Goal: Information Seeking & Learning: Learn about a topic

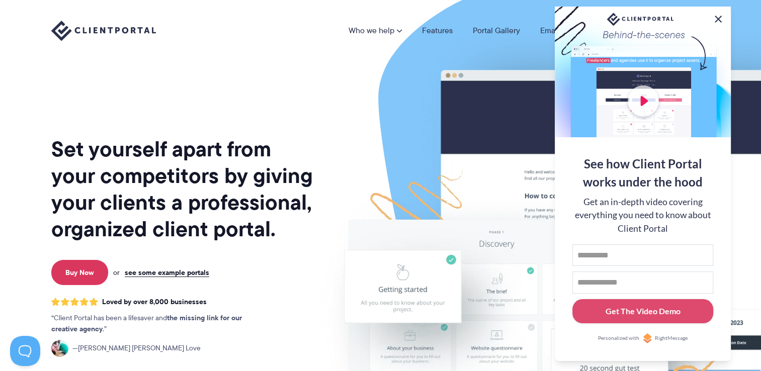
click at [720, 18] on button at bounding box center [718, 19] width 12 height 12
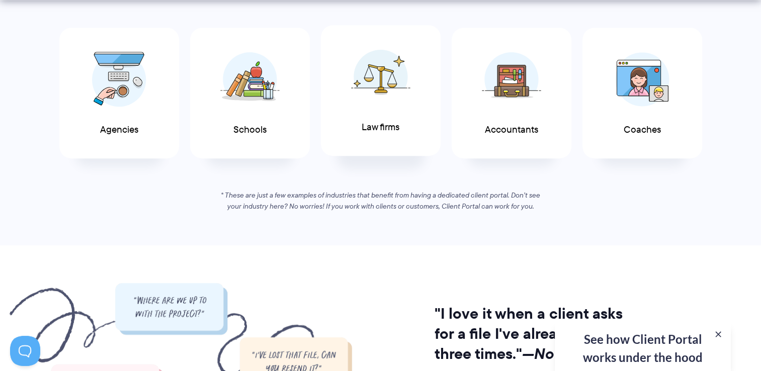
scroll to position [604, 0]
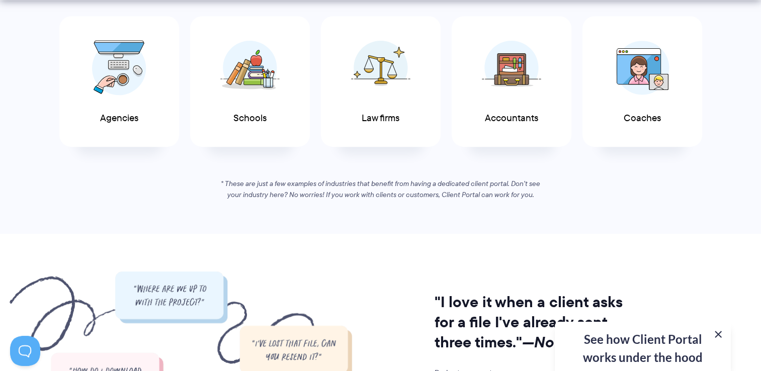
click at [719, 335] on button at bounding box center [718, 334] width 12 height 12
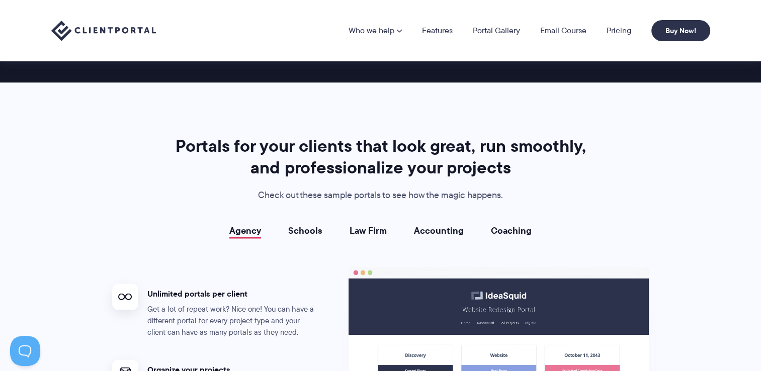
scroll to position [1609, 0]
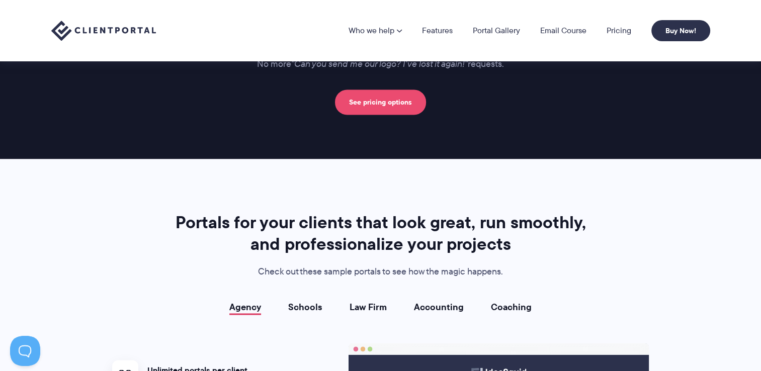
click at [377, 104] on link "See pricing options" at bounding box center [380, 102] width 91 height 25
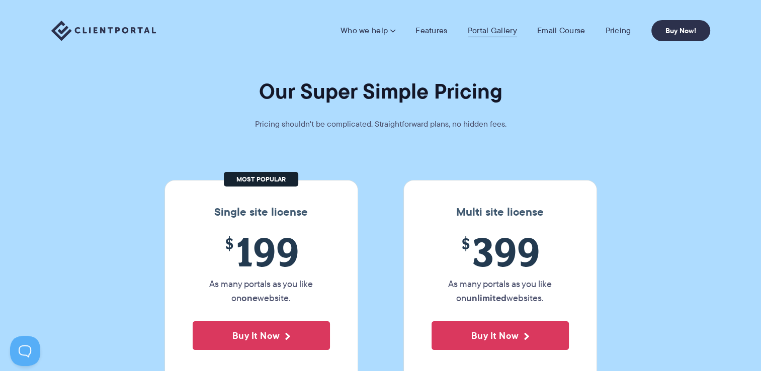
click at [489, 33] on link "Portal Gallery" at bounding box center [492, 31] width 49 height 10
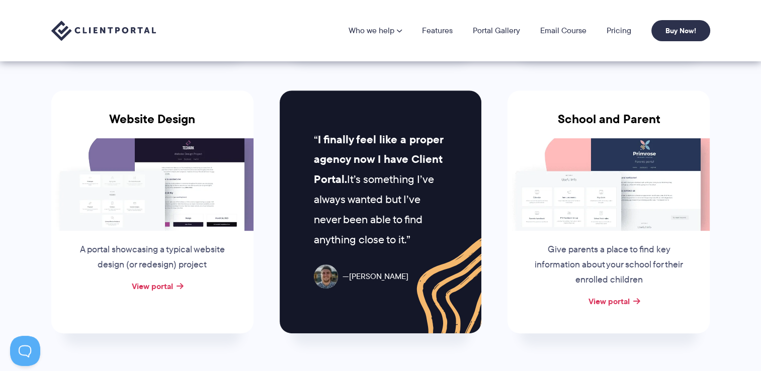
scroll to position [402, 0]
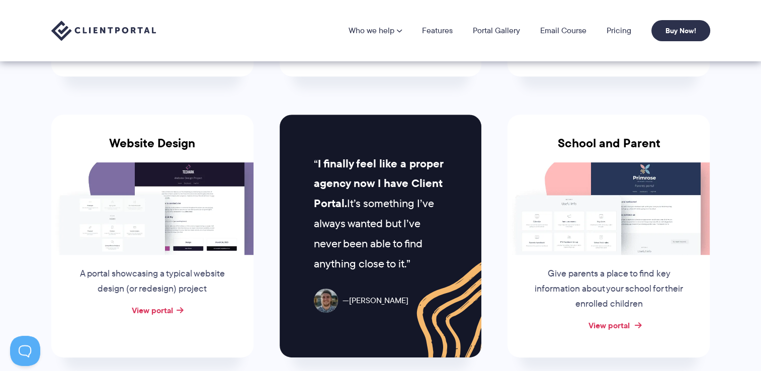
click at [623, 319] on link "View portal" at bounding box center [608, 325] width 41 height 12
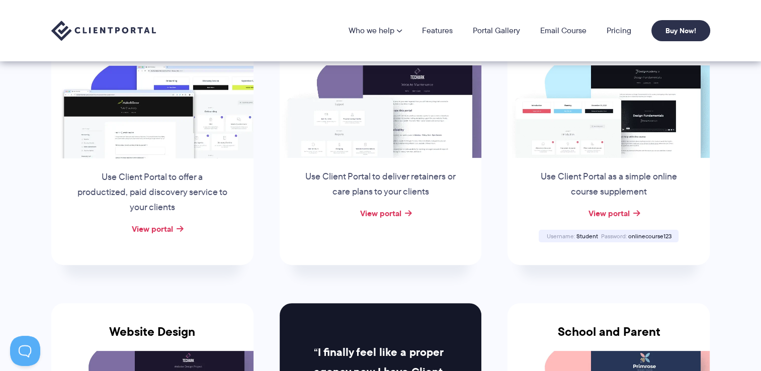
scroll to position [101, 0]
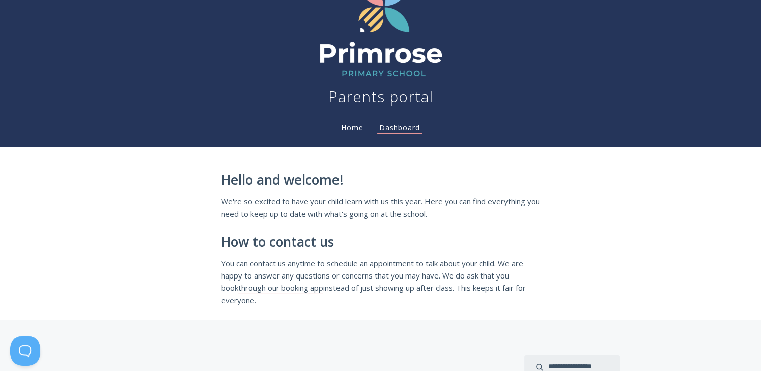
scroll to position [50, 0]
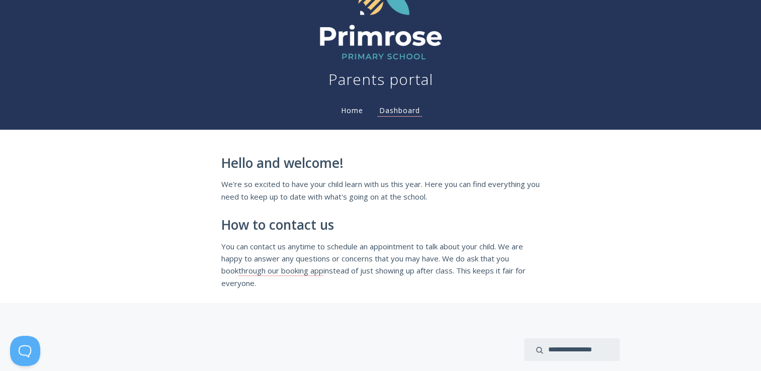
click at [350, 109] on link "Home" at bounding box center [352, 111] width 26 height 10
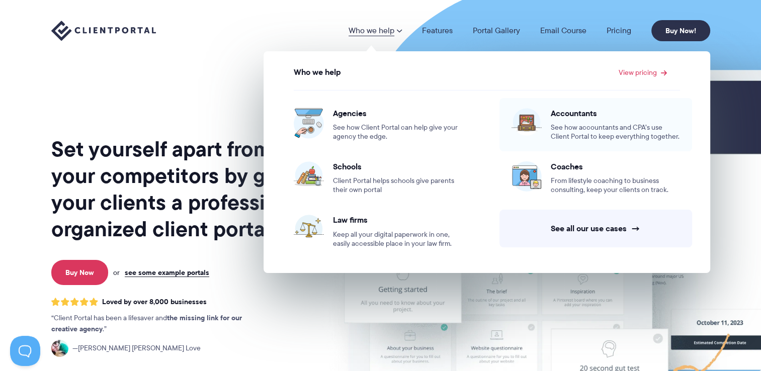
click at [615, 134] on span "See how accountants and CPA’s use Client Portal to keep everything together." at bounding box center [615, 132] width 129 height 18
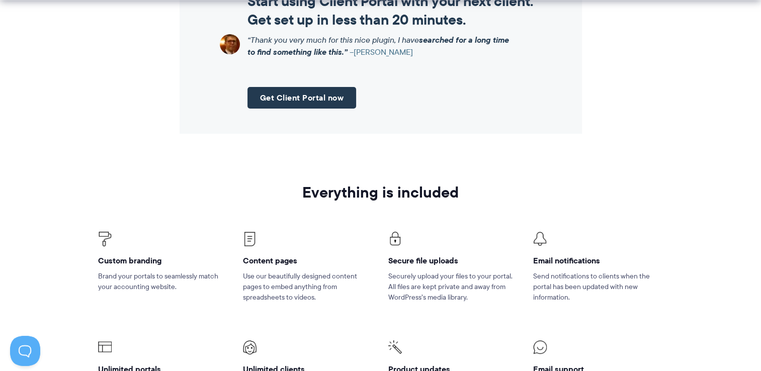
scroll to position [1408, 0]
